Goal: Use online tool/utility: Utilize a website feature to perform a specific function

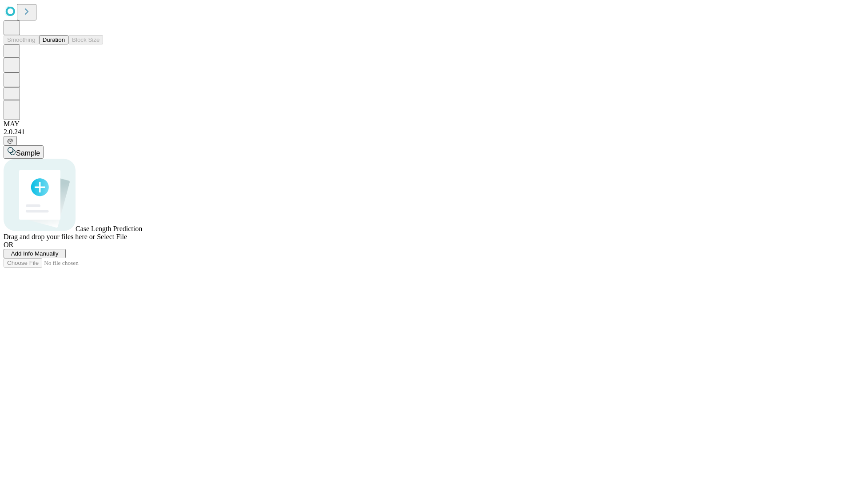
click at [59, 257] on span "Add Info Manually" at bounding box center [35, 253] width 48 height 7
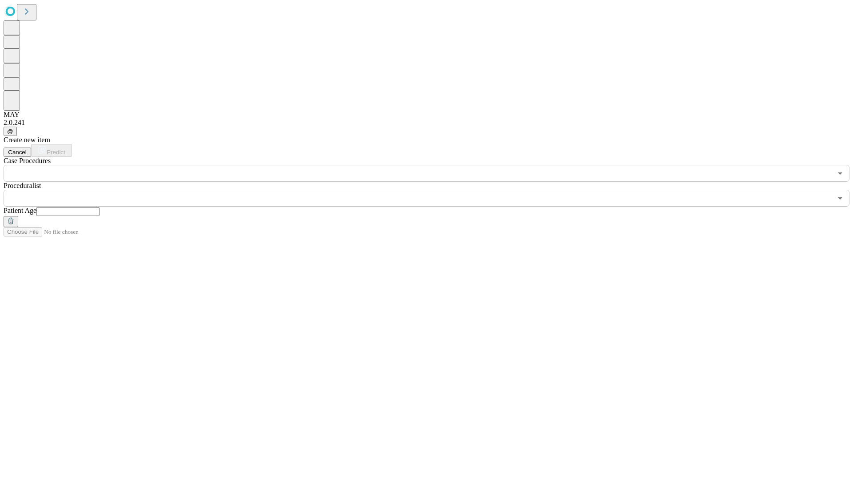
click at [100, 207] on input "text" at bounding box center [67, 211] width 63 height 9
type input "**"
click at [433, 190] on input "text" at bounding box center [418, 198] width 829 height 17
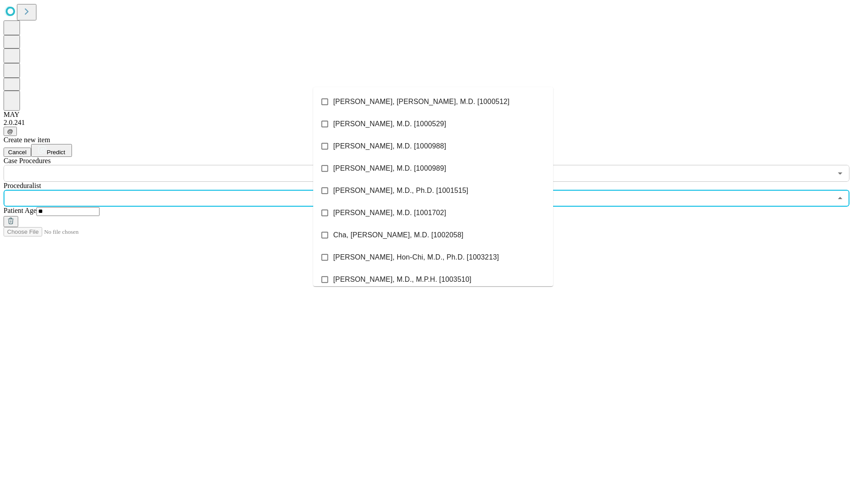
click at [433, 102] on li "[PERSON_NAME], [PERSON_NAME], M.D. [1000512]" at bounding box center [433, 102] width 240 height 22
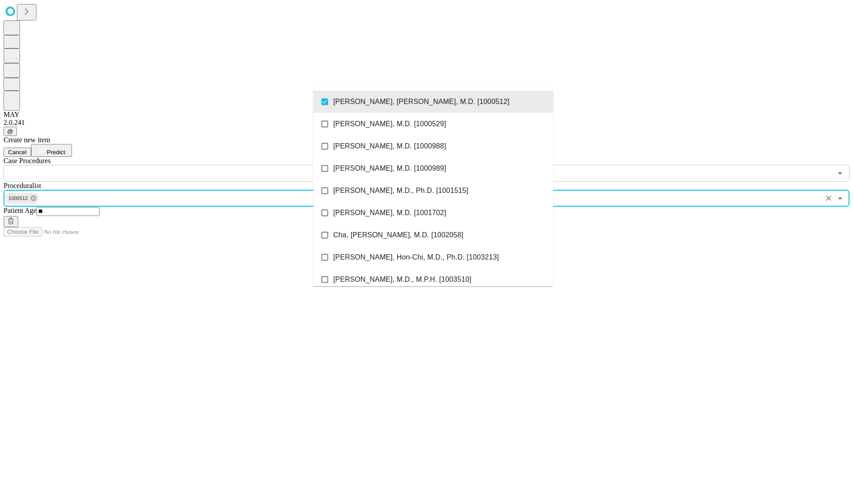
click at [187, 165] on input "text" at bounding box center [418, 173] width 829 height 17
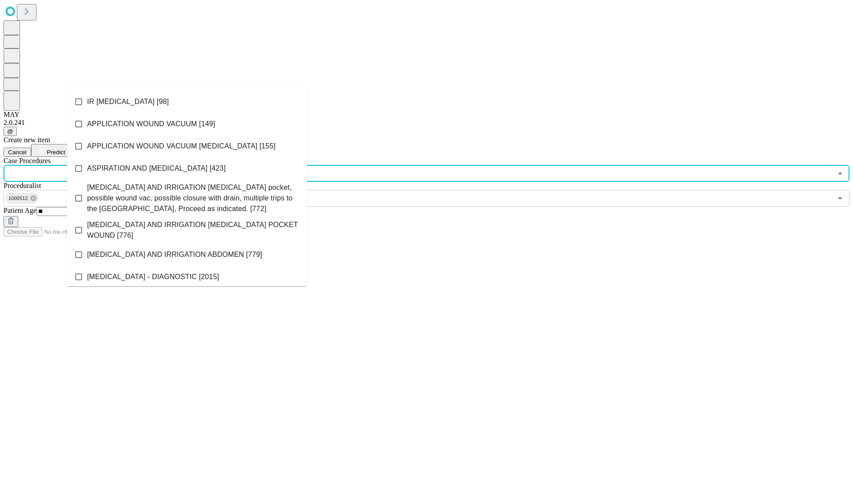
click at [187, 102] on li "IR [MEDICAL_DATA] [98]" at bounding box center [187, 102] width 240 height 22
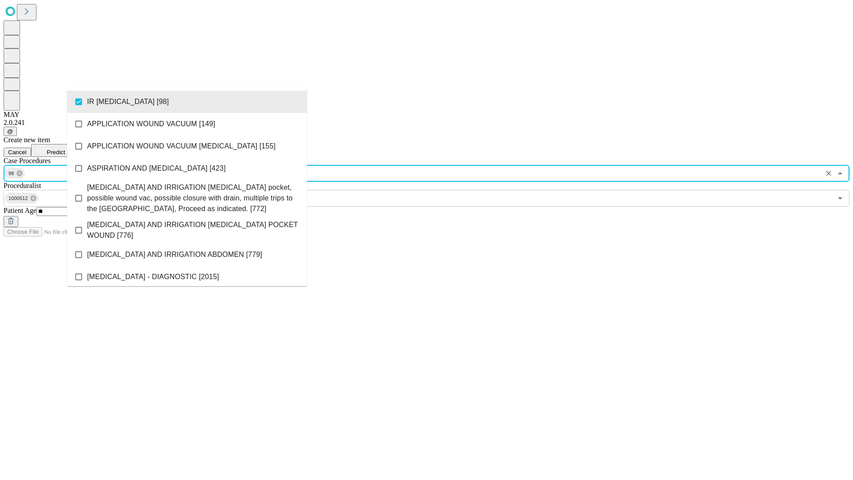
click at [65, 149] on span "Predict" at bounding box center [56, 152] width 18 height 7
